Goal: Task Accomplishment & Management: Use online tool/utility

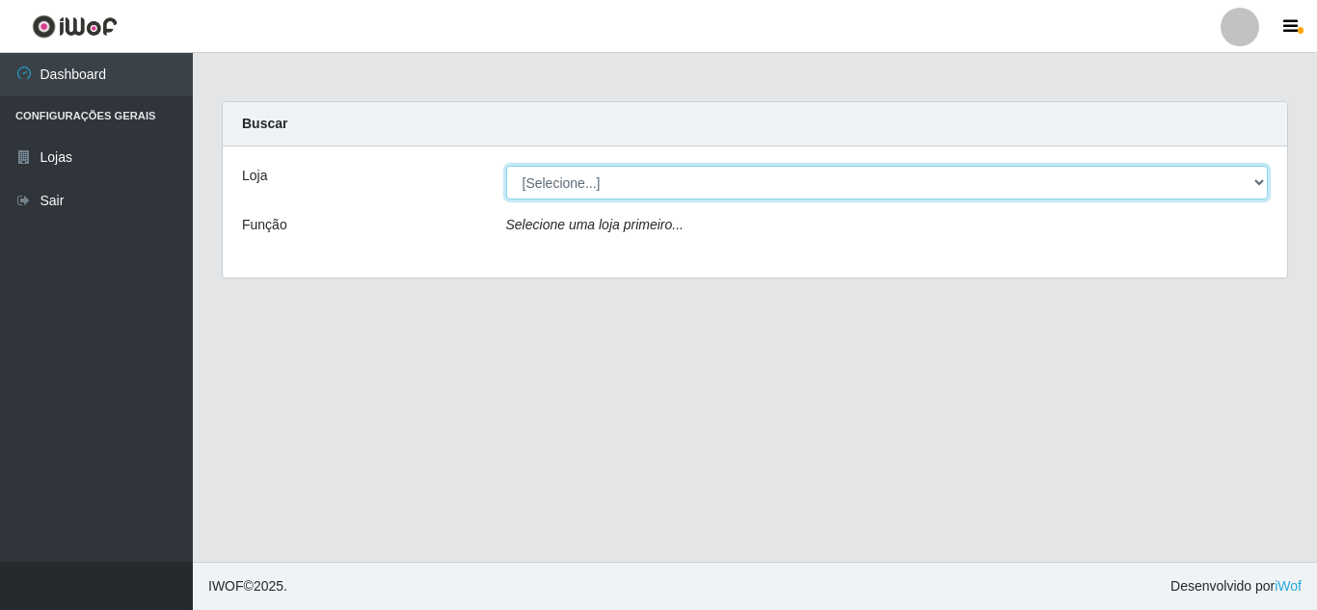
click at [910, 190] on select "[Selecione...] Rede Compras Supermercados - LOJA 5" at bounding box center [887, 183] width 763 height 34
select select "397"
click at [506, 166] on select "[Selecione...] Rede Compras Supermercados - LOJA 5" at bounding box center [887, 183] width 763 height 34
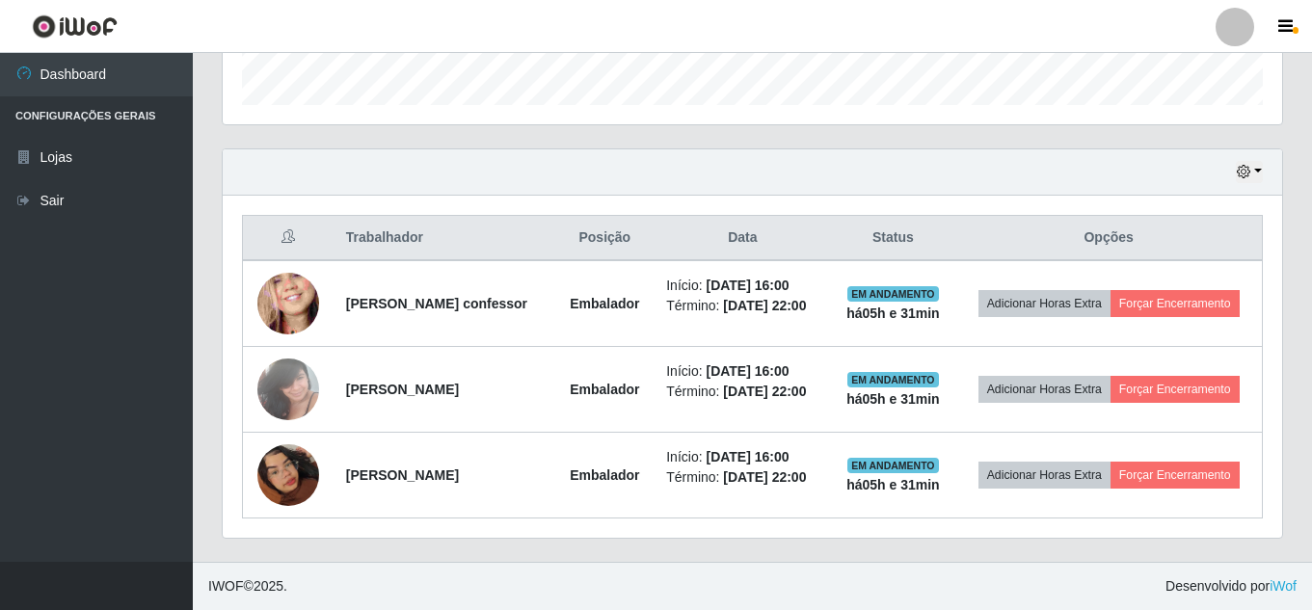
scroll to position [628, 0]
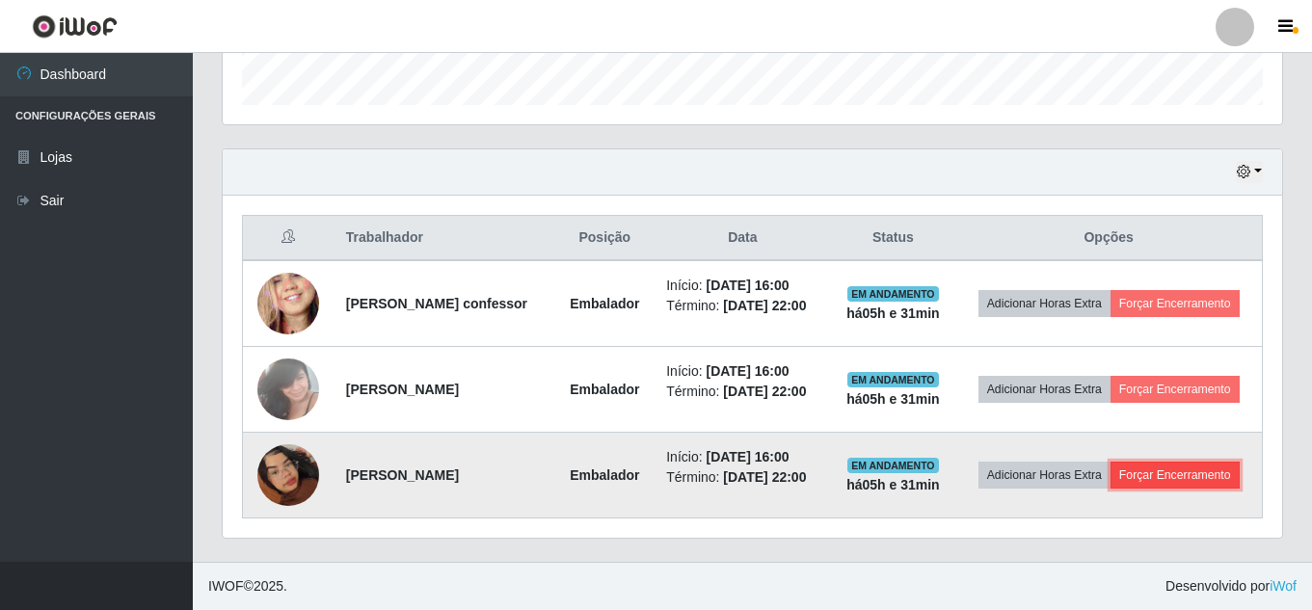
click at [1111, 482] on button "Forçar Encerramento" at bounding box center [1175, 475] width 129 height 27
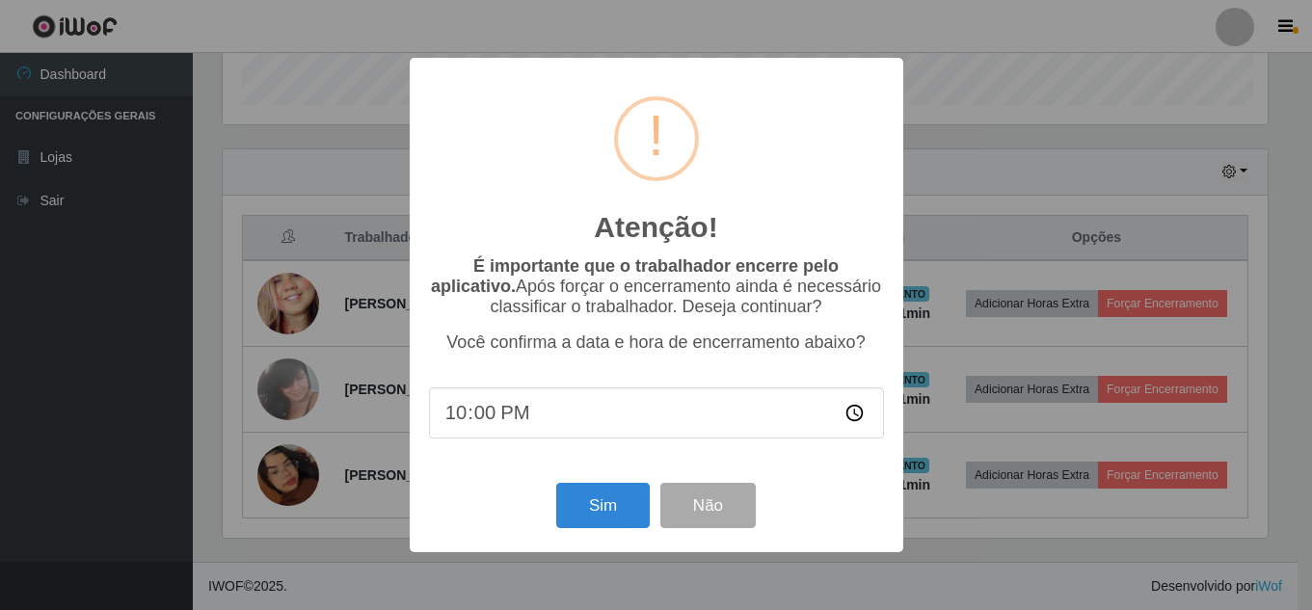
scroll to position [400, 1050]
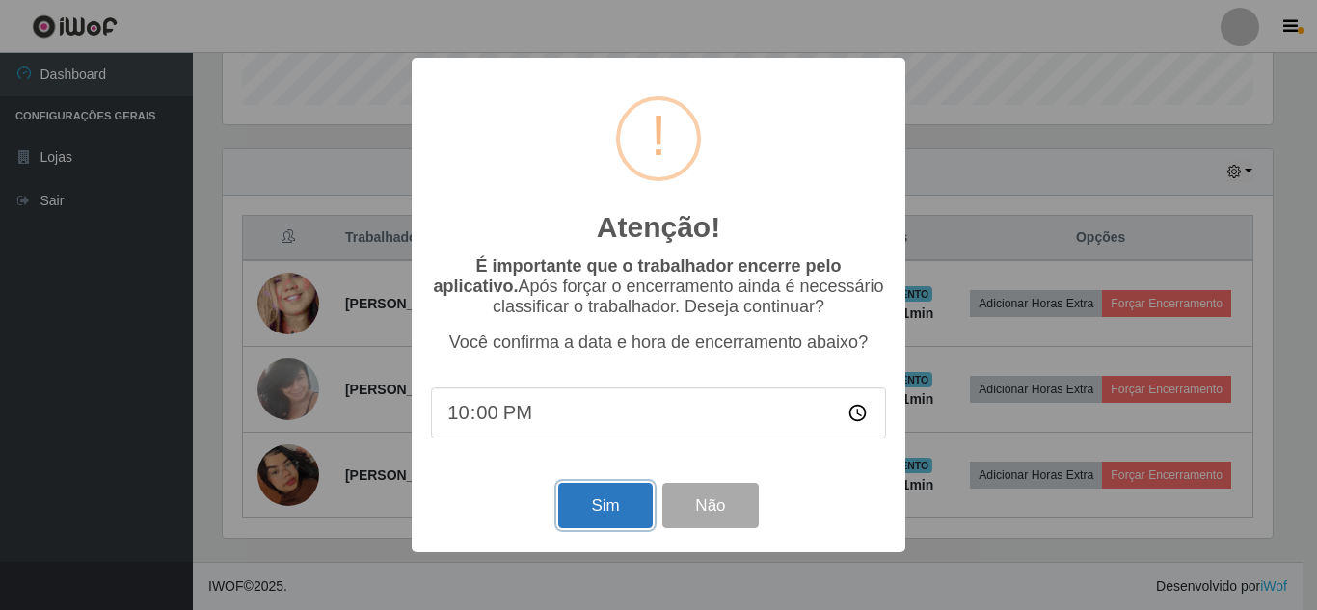
click at [588, 504] on button "Sim" at bounding box center [605, 505] width 94 height 45
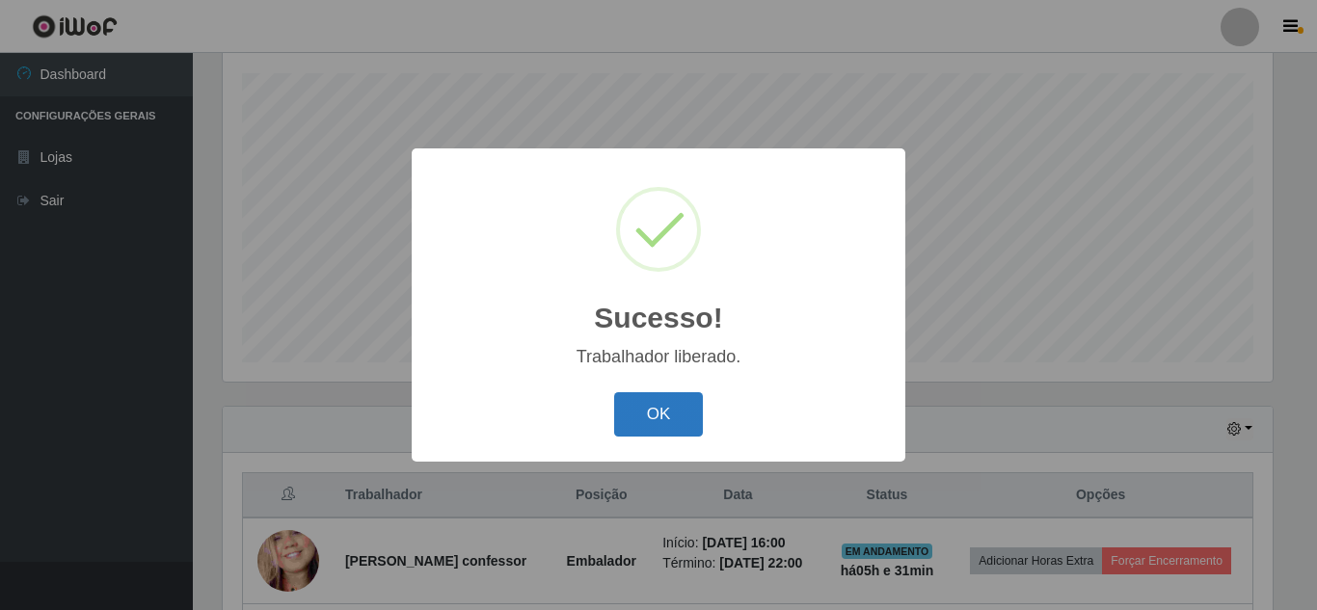
click at [663, 419] on button "OK" at bounding box center [659, 414] width 90 height 45
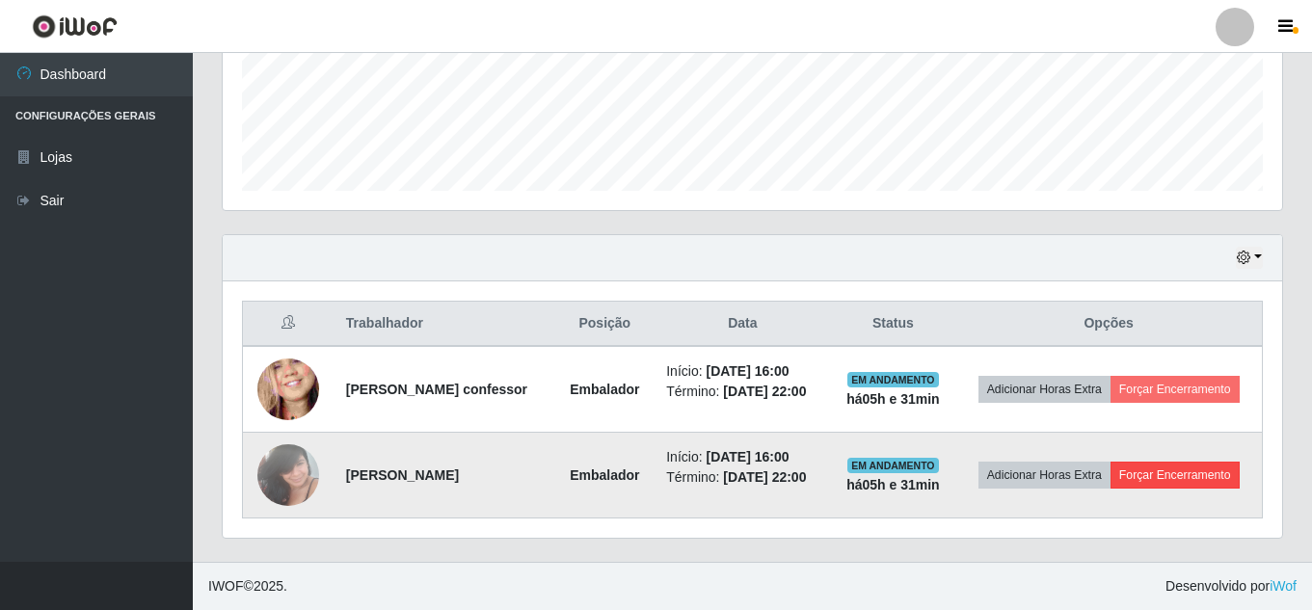
scroll to position [527, 0]
click at [1163, 476] on button "Forçar Encerramento" at bounding box center [1175, 475] width 129 height 27
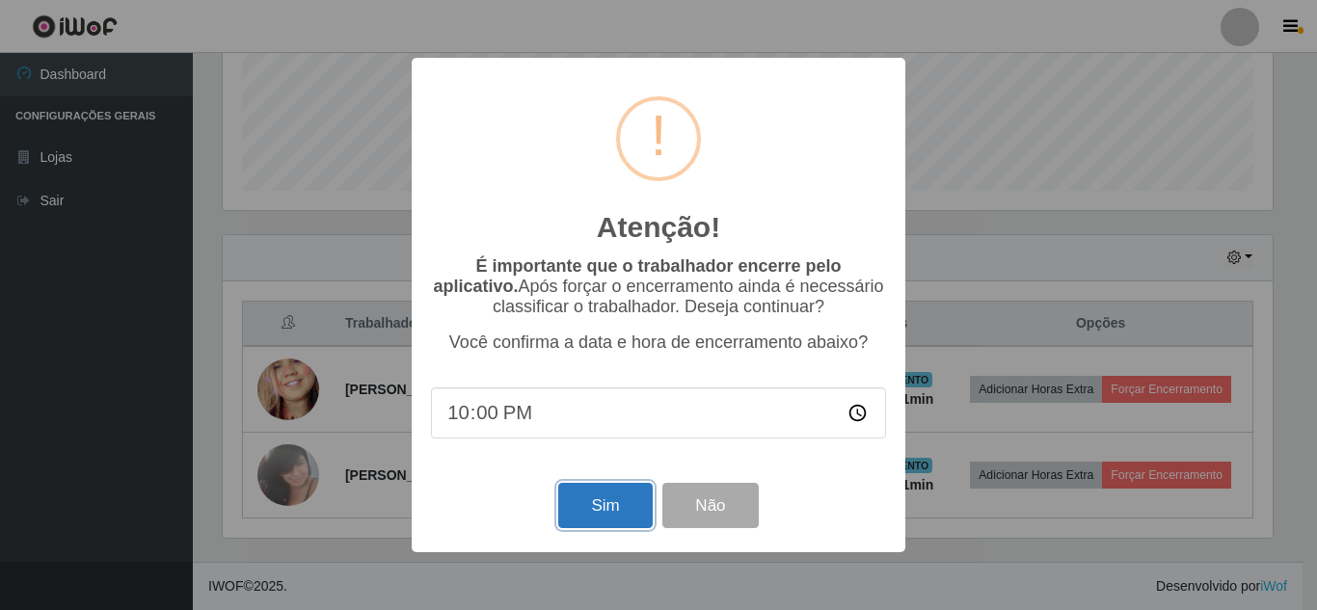
click at [611, 512] on button "Sim" at bounding box center [605, 505] width 94 height 45
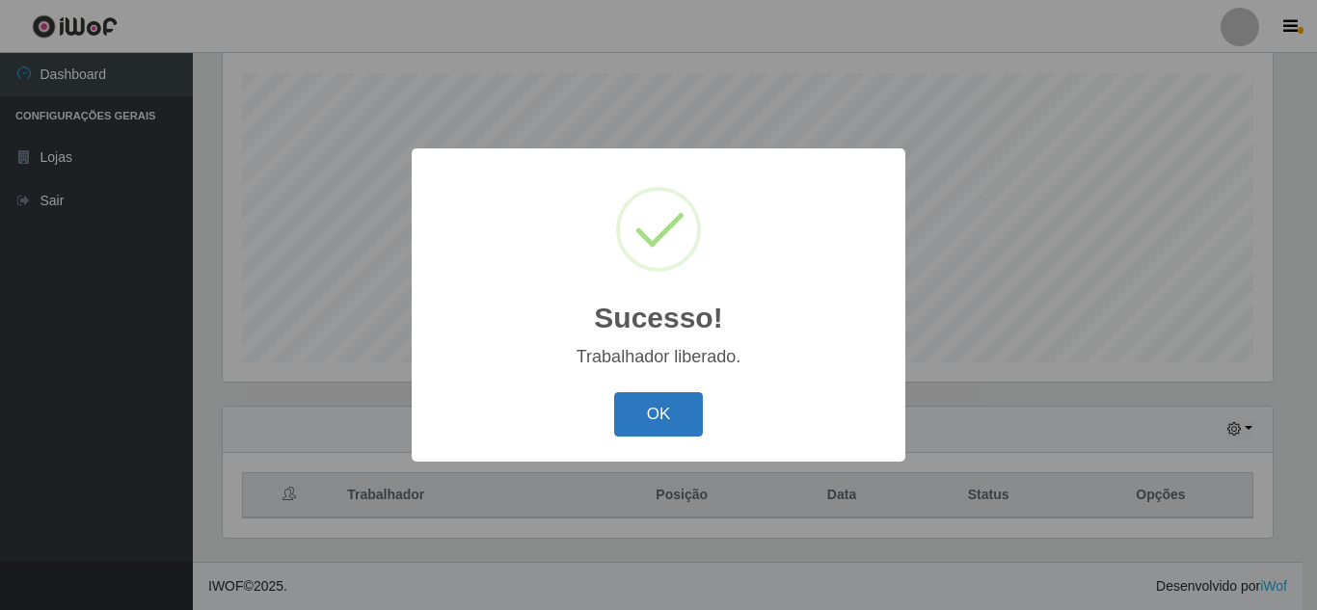
click at [648, 412] on button "OK" at bounding box center [659, 414] width 90 height 45
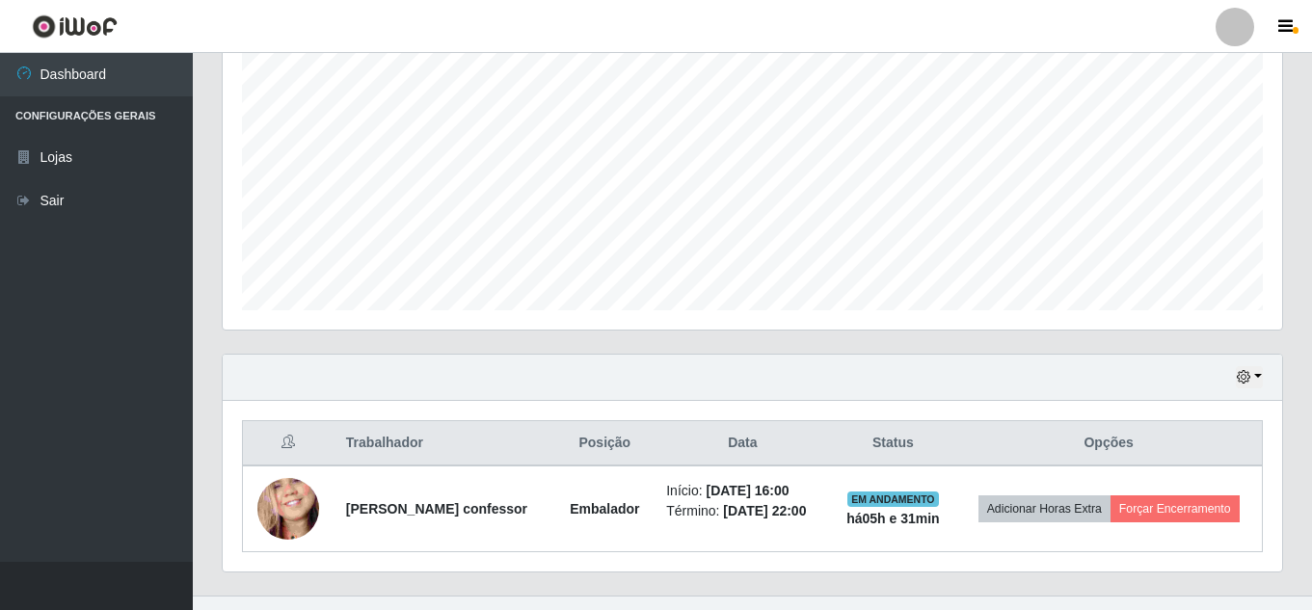
scroll to position [427, 0]
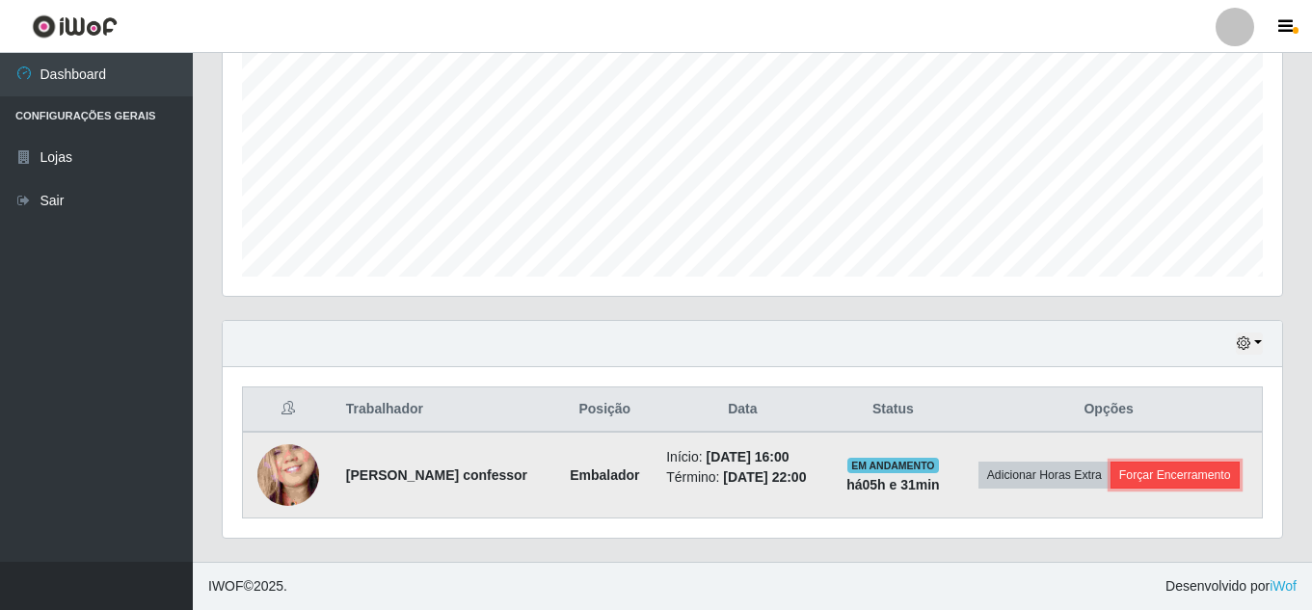
click at [1121, 489] on button "Forçar Encerramento" at bounding box center [1175, 475] width 129 height 27
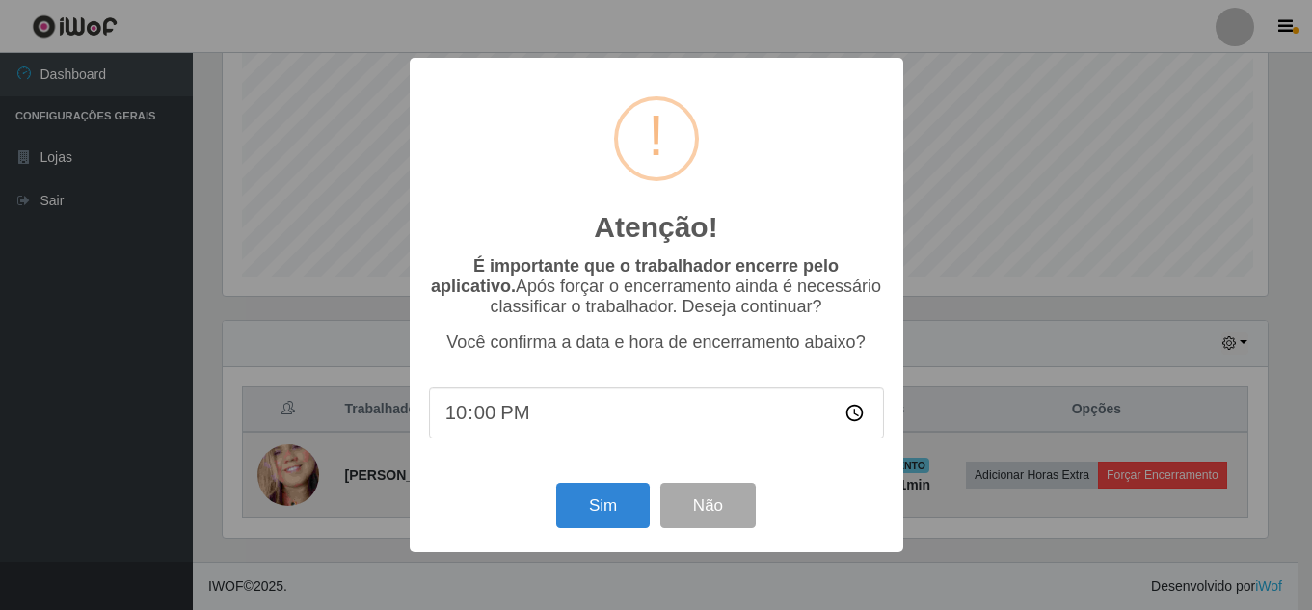
scroll to position [400, 1050]
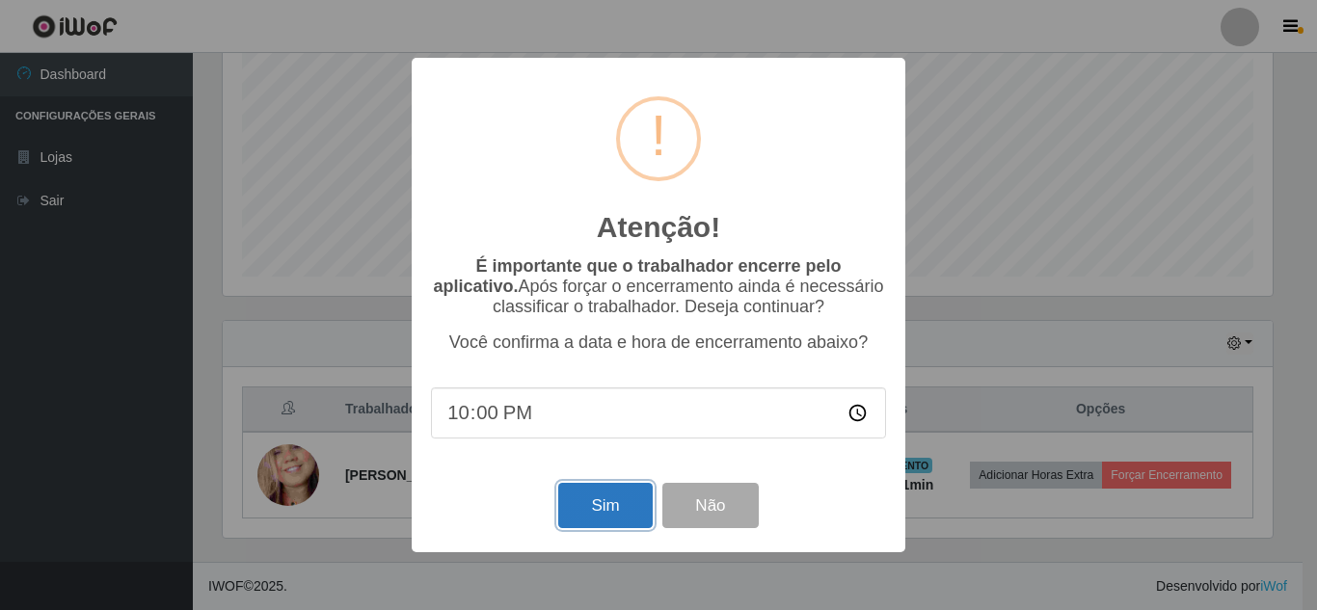
click at [614, 502] on button "Sim" at bounding box center [605, 505] width 94 height 45
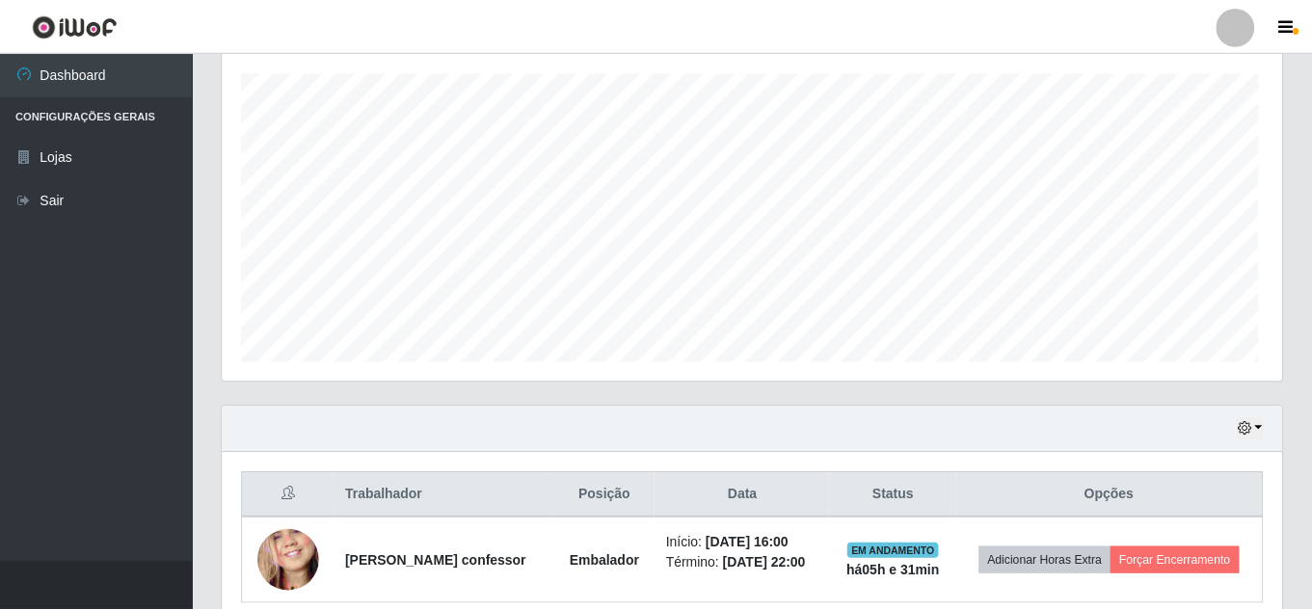
scroll to position [0, 0]
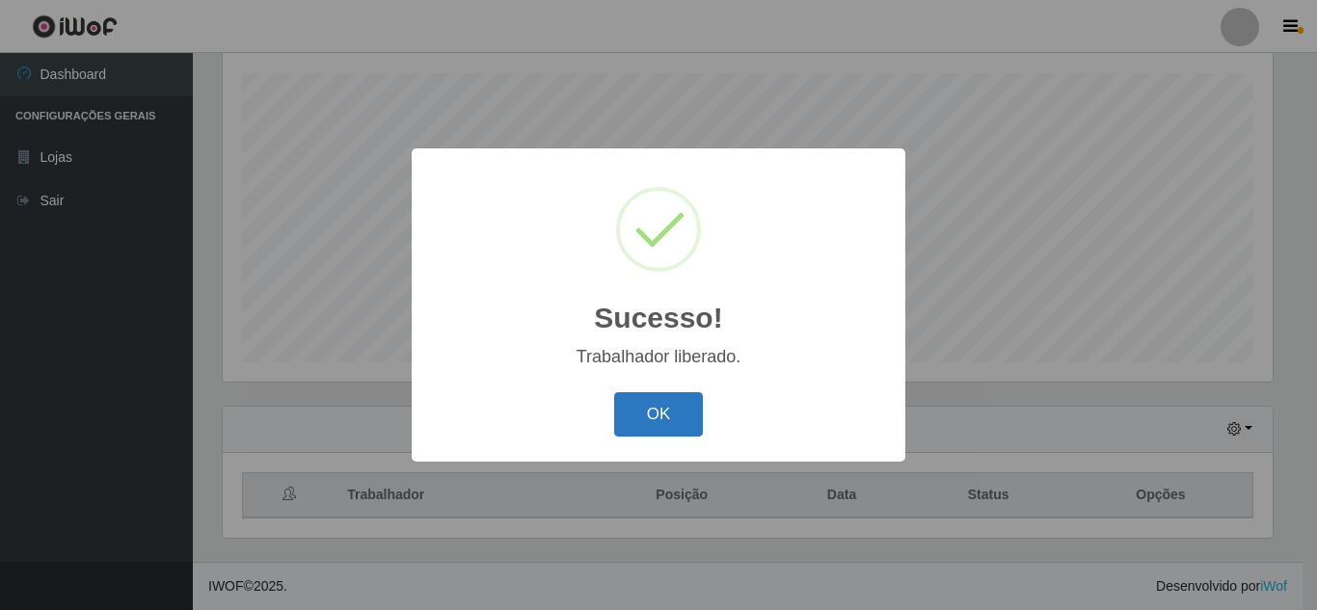
click at [636, 412] on button "OK" at bounding box center [659, 414] width 90 height 45
